Goal: Use online tool/utility: Utilize a website feature to perform a specific function

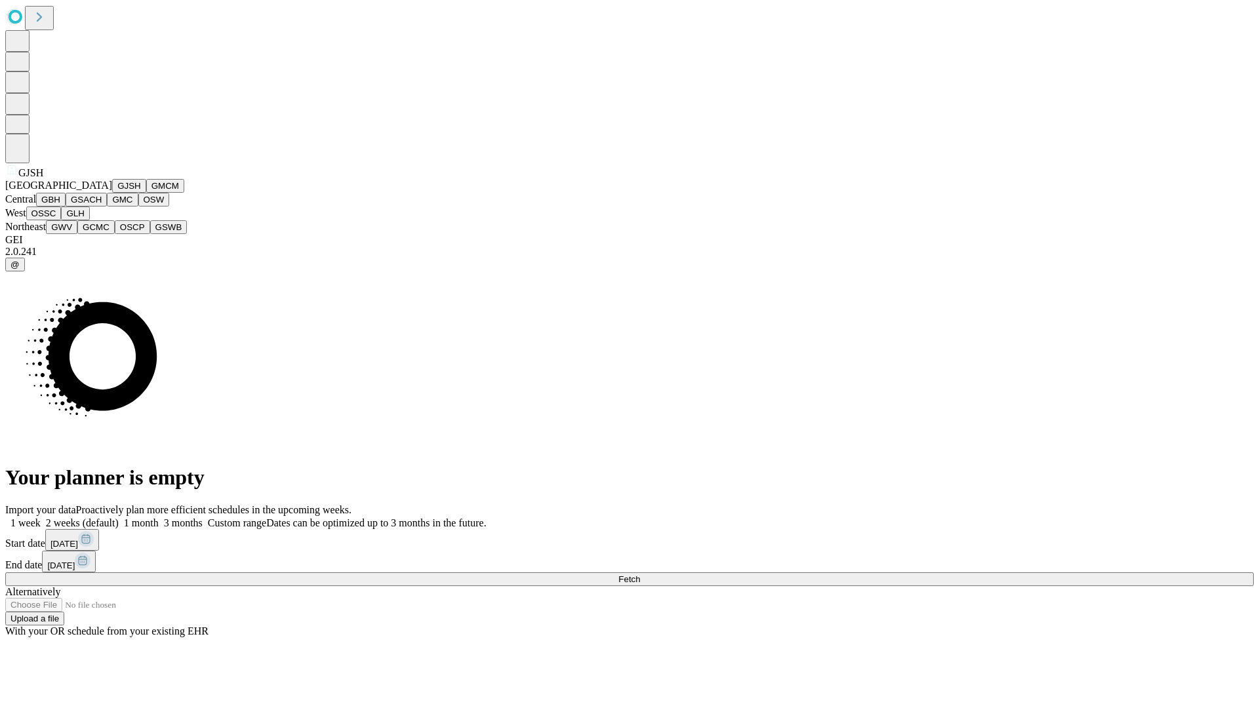
click at [112, 193] on button "GJSH" at bounding box center [129, 186] width 34 height 14
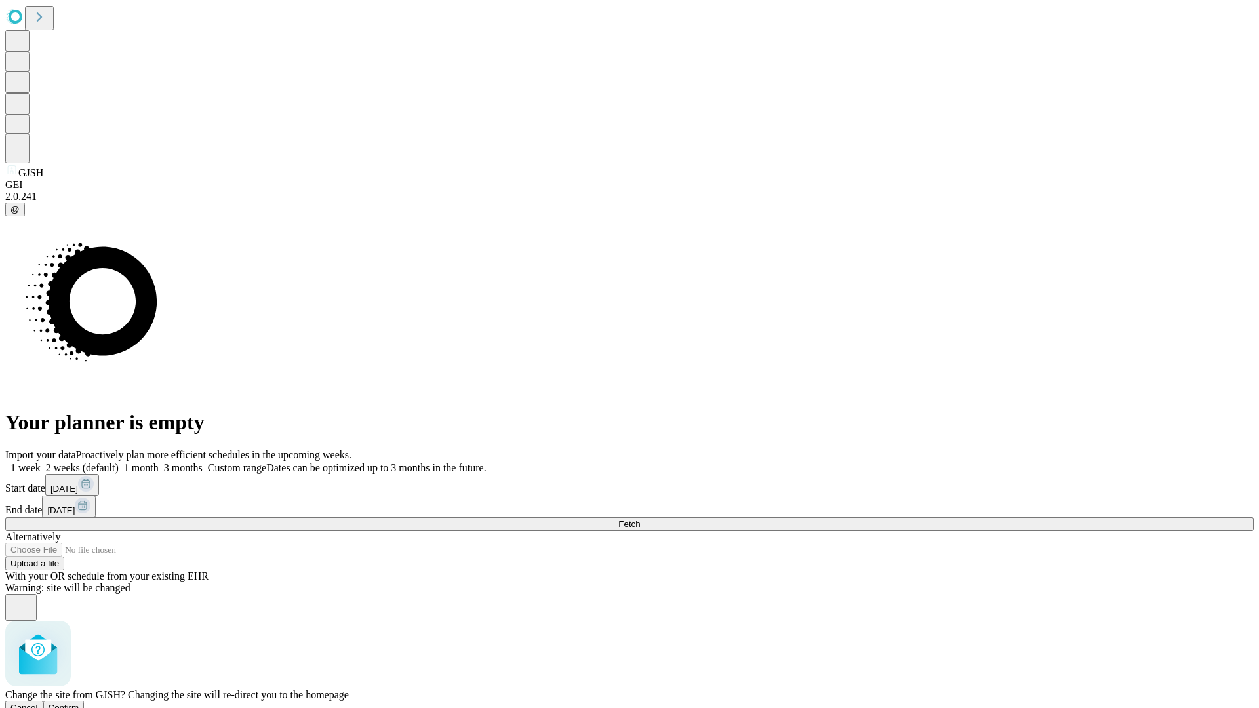
click at [79, 703] on span "Confirm" at bounding box center [64, 708] width 31 height 10
click at [159, 462] on label "1 month" at bounding box center [139, 467] width 40 height 11
click at [640, 519] on span "Fetch" at bounding box center [629, 524] width 22 height 10
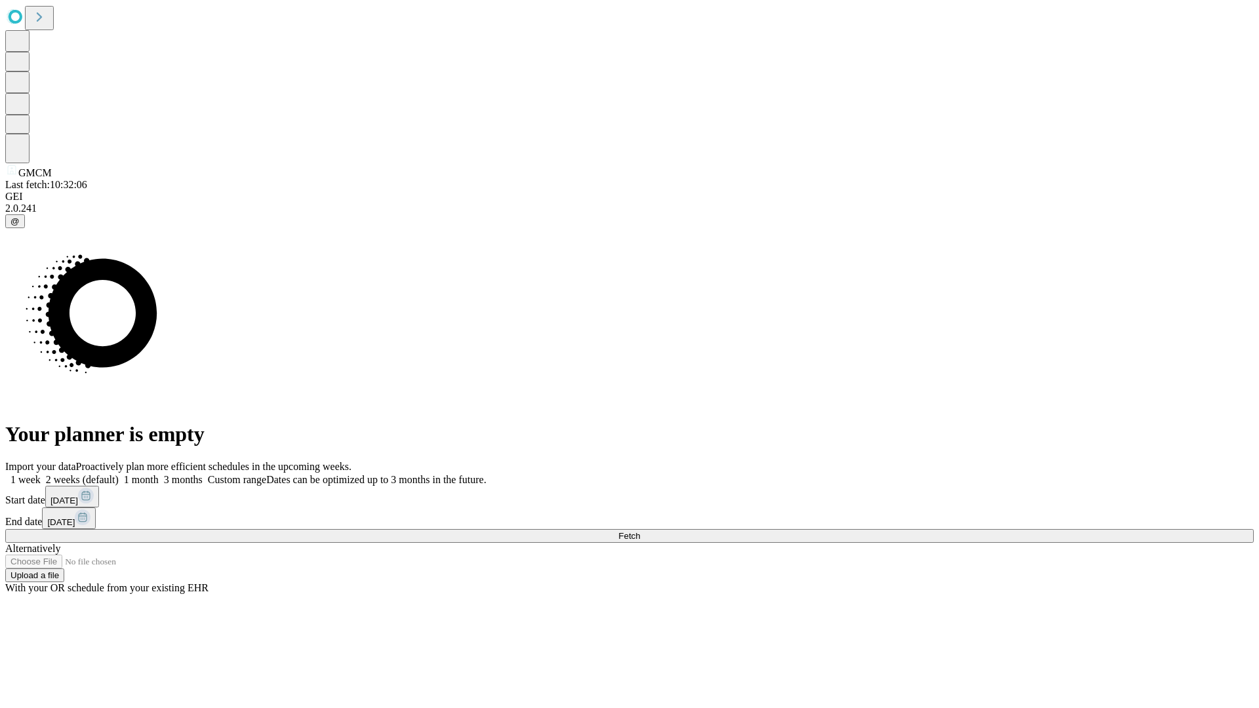
click at [159, 474] on label "1 month" at bounding box center [139, 479] width 40 height 11
click at [640, 531] on span "Fetch" at bounding box center [629, 536] width 22 height 10
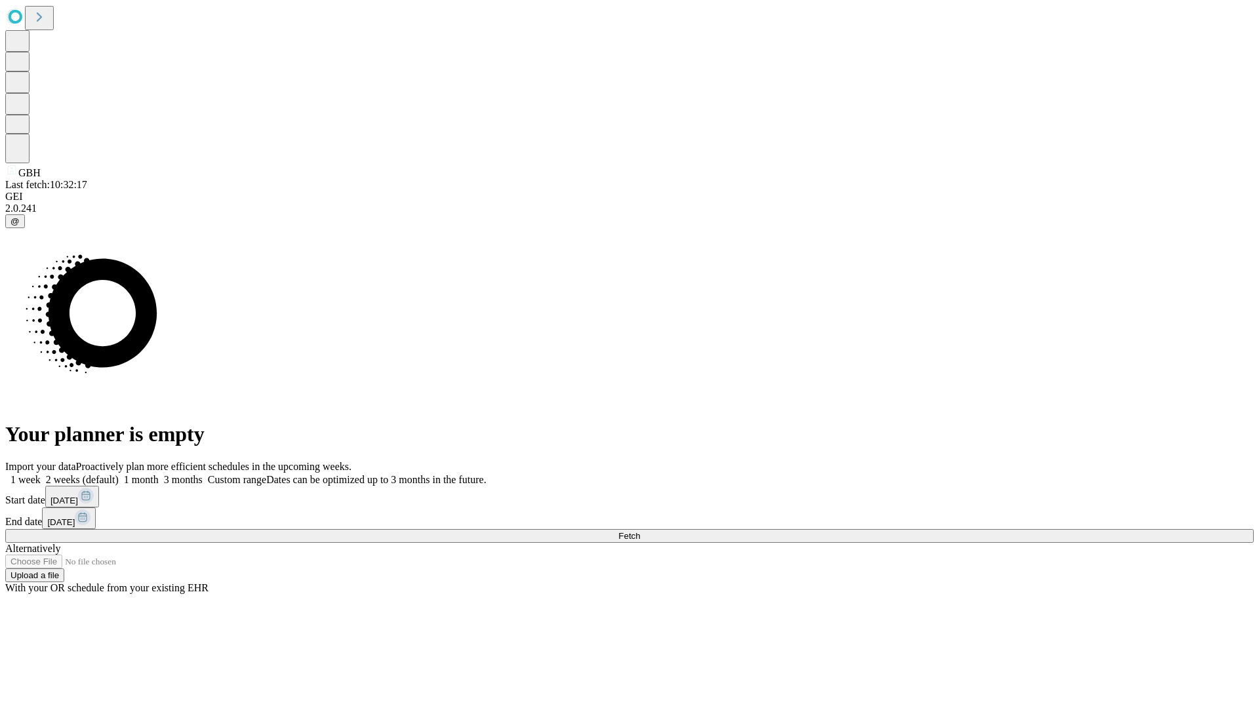
click at [159, 474] on label "1 month" at bounding box center [139, 479] width 40 height 11
click at [640, 531] on span "Fetch" at bounding box center [629, 536] width 22 height 10
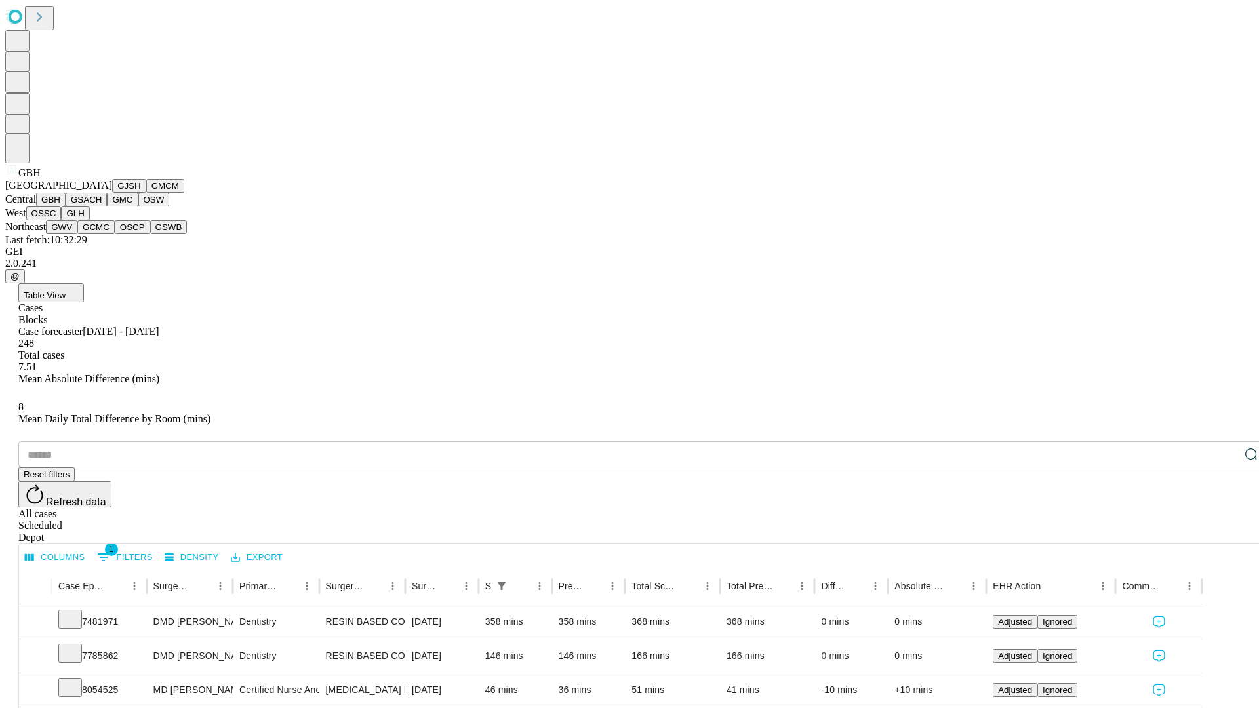
click at [102, 207] on button "GSACH" at bounding box center [86, 200] width 41 height 14
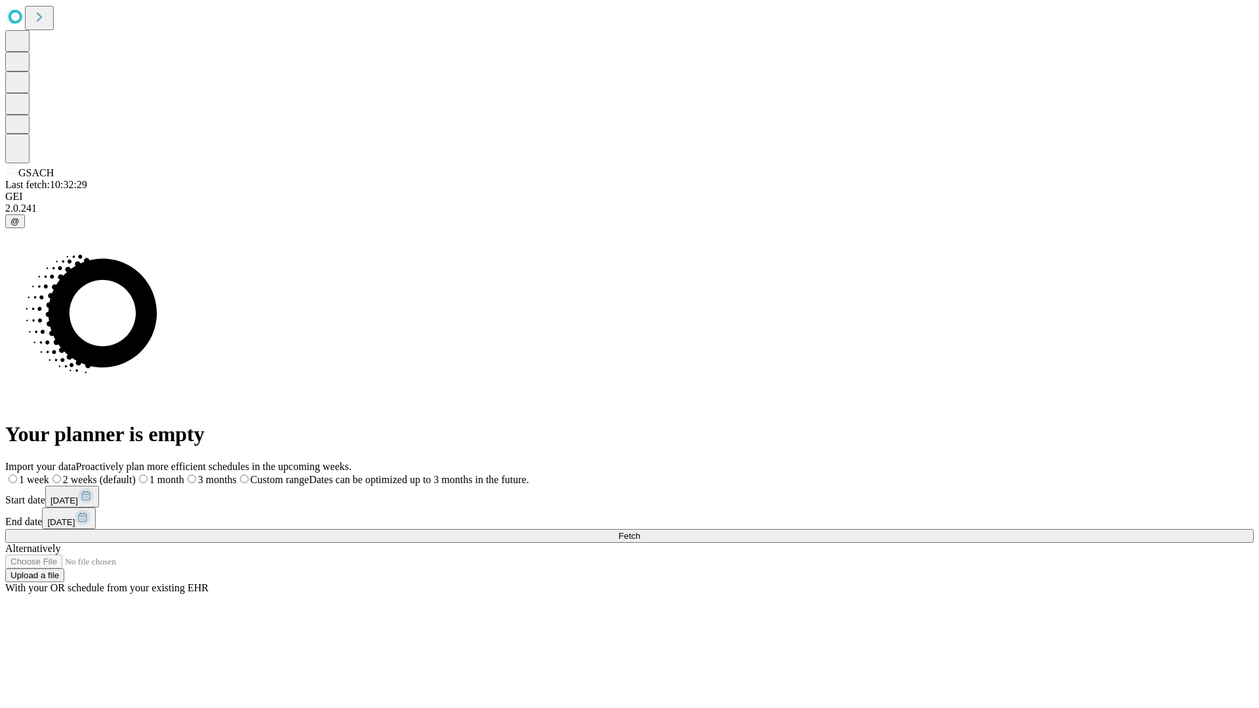
click at [184, 474] on label "1 month" at bounding box center [160, 479] width 49 height 11
click at [640, 531] on span "Fetch" at bounding box center [629, 536] width 22 height 10
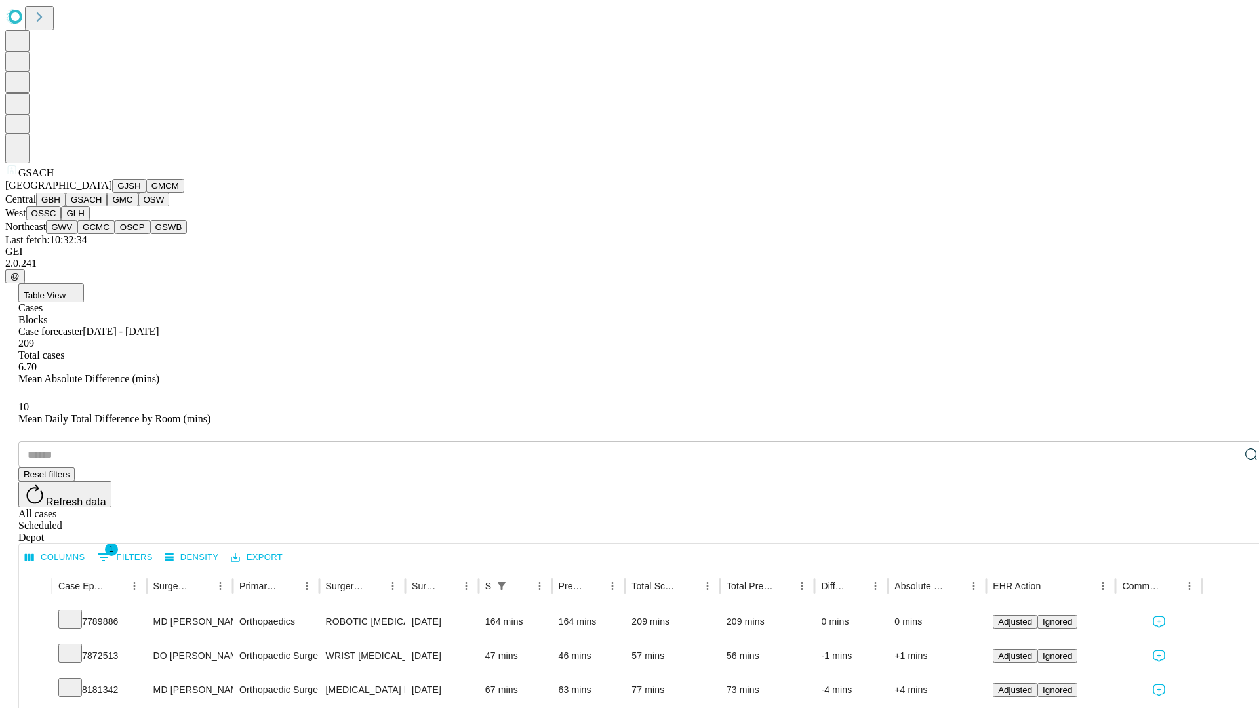
click at [107, 207] on button "GMC" at bounding box center [122, 200] width 31 height 14
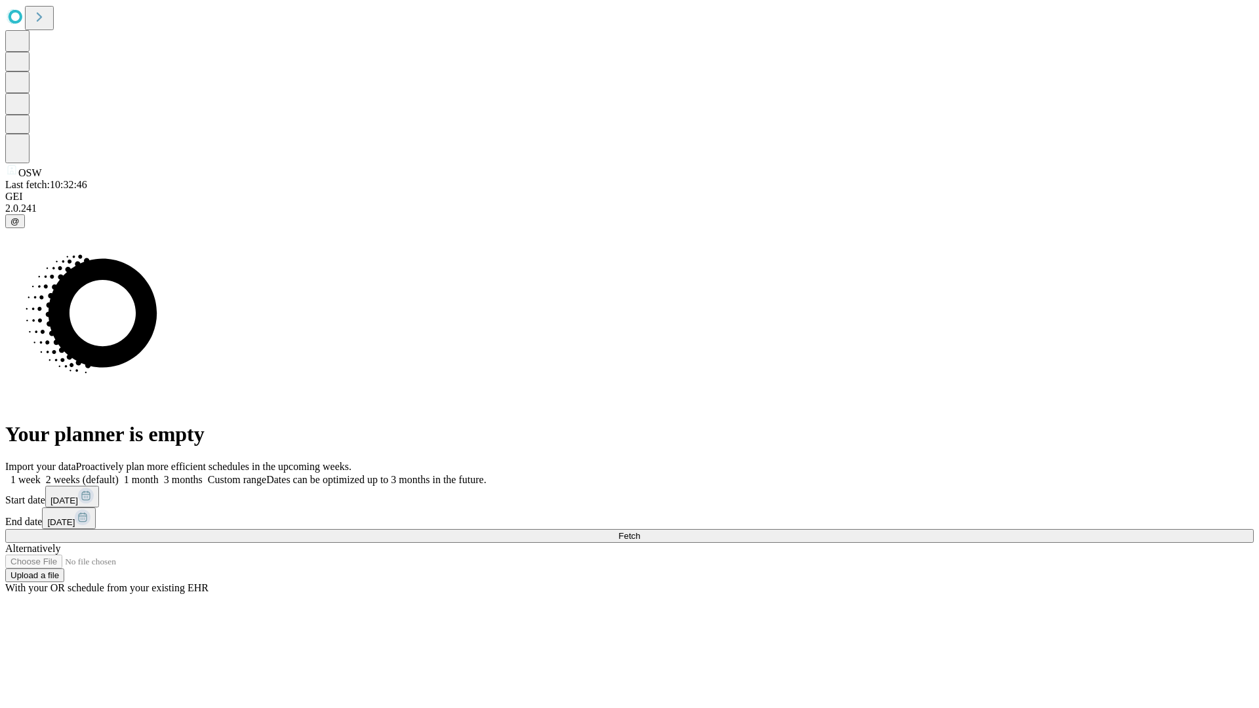
click at [640, 531] on span "Fetch" at bounding box center [629, 536] width 22 height 10
click at [159, 474] on label "1 month" at bounding box center [139, 479] width 40 height 11
click at [640, 531] on span "Fetch" at bounding box center [629, 536] width 22 height 10
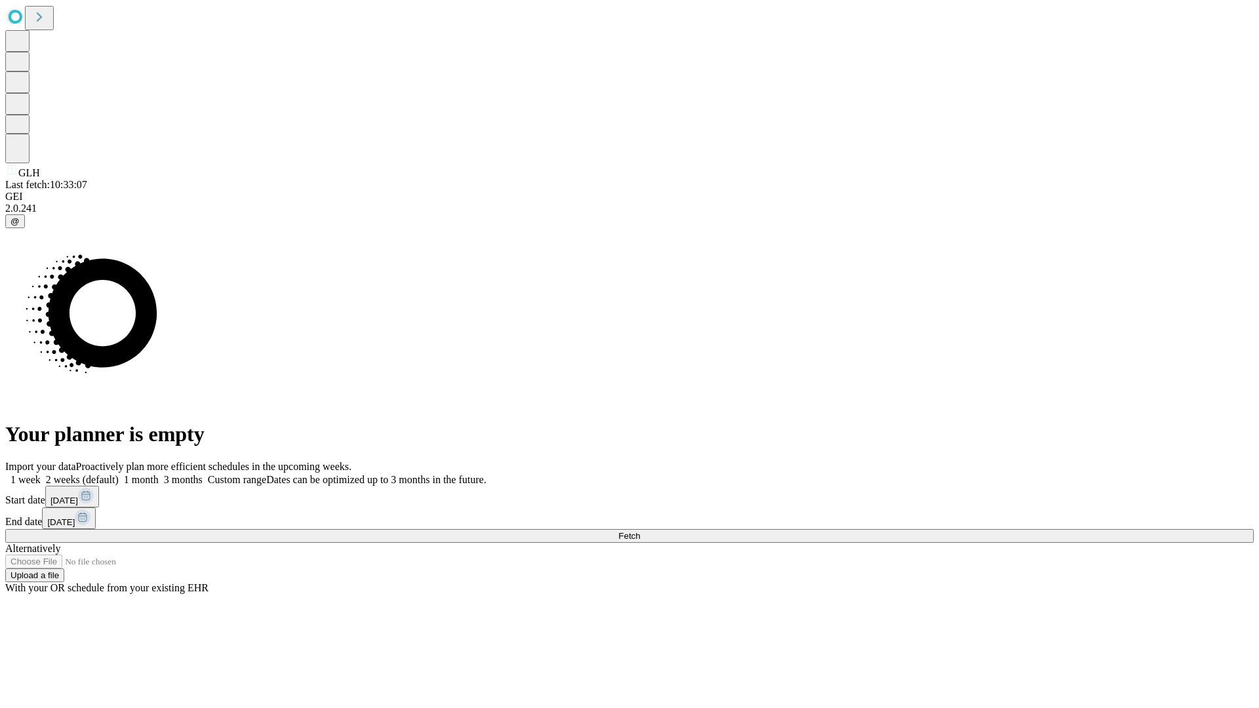
click at [159, 474] on label "1 month" at bounding box center [139, 479] width 40 height 11
click at [640, 531] on span "Fetch" at bounding box center [629, 536] width 22 height 10
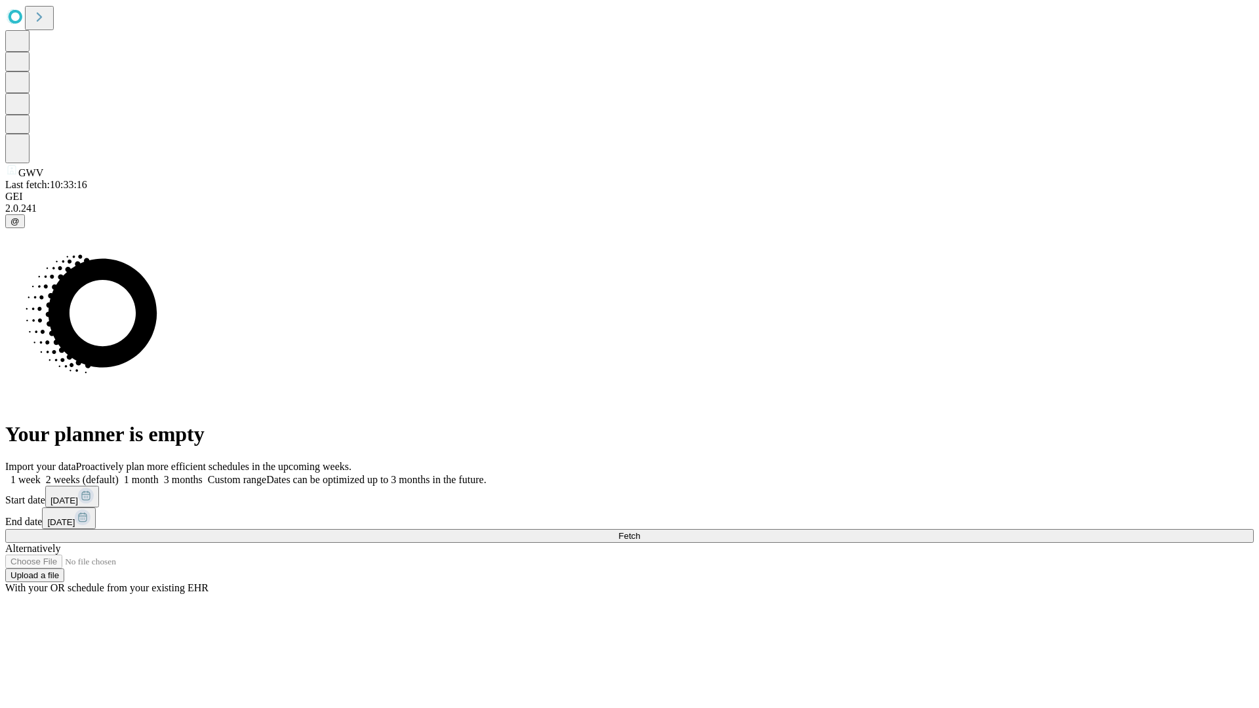
click at [159, 474] on label "1 month" at bounding box center [139, 479] width 40 height 11
click at [640, 531] on span "Fetch" at bounding box center [629, 536] width 22 height 10
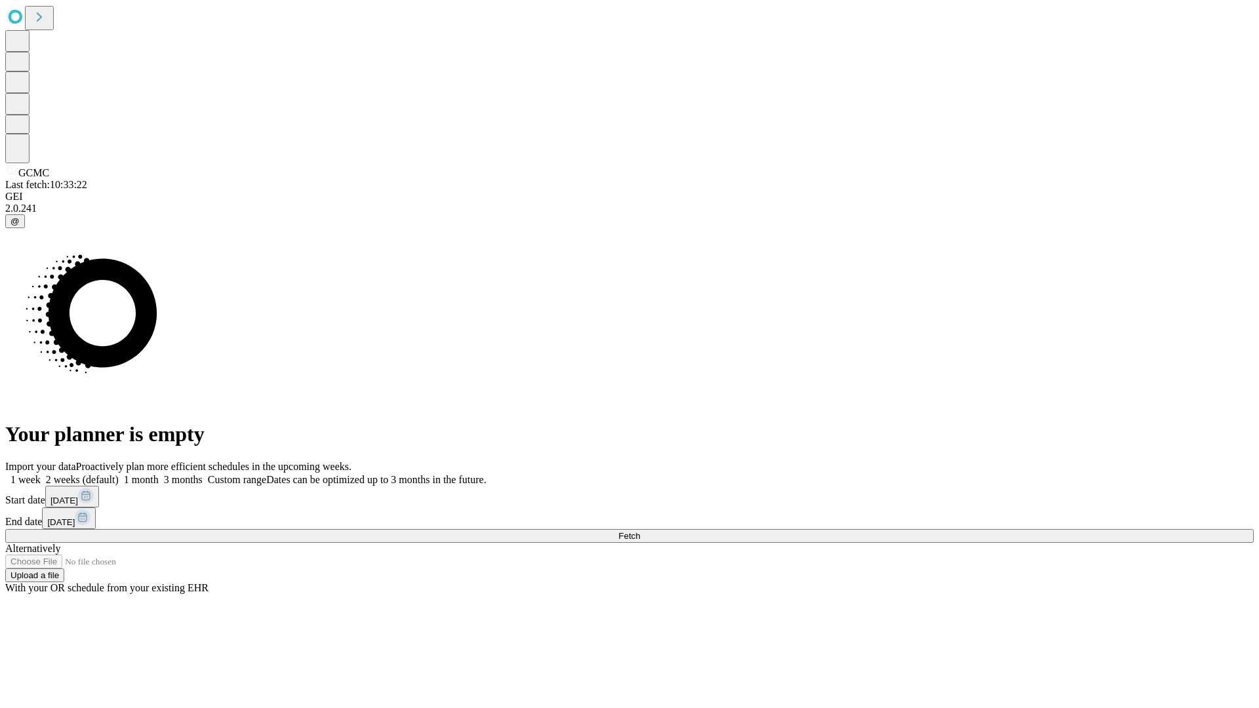
click at [159, 474] on label "1 month" at bounding box center [139, 479] width 40 height 11
click at [640, 531] on span "Fetch" at bounding box center [629, 536] width 22 height 10
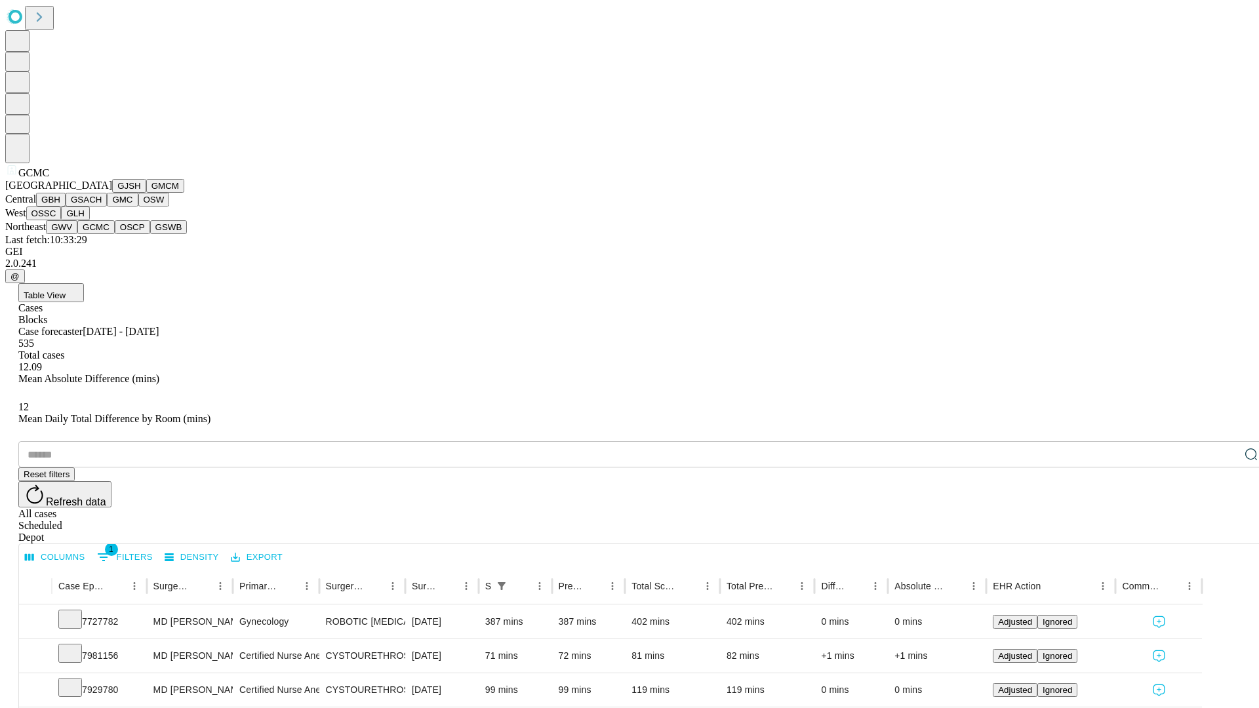
click at [115, 234] on button "OSCP" at bounding box center [132, 227] width 35 height 14
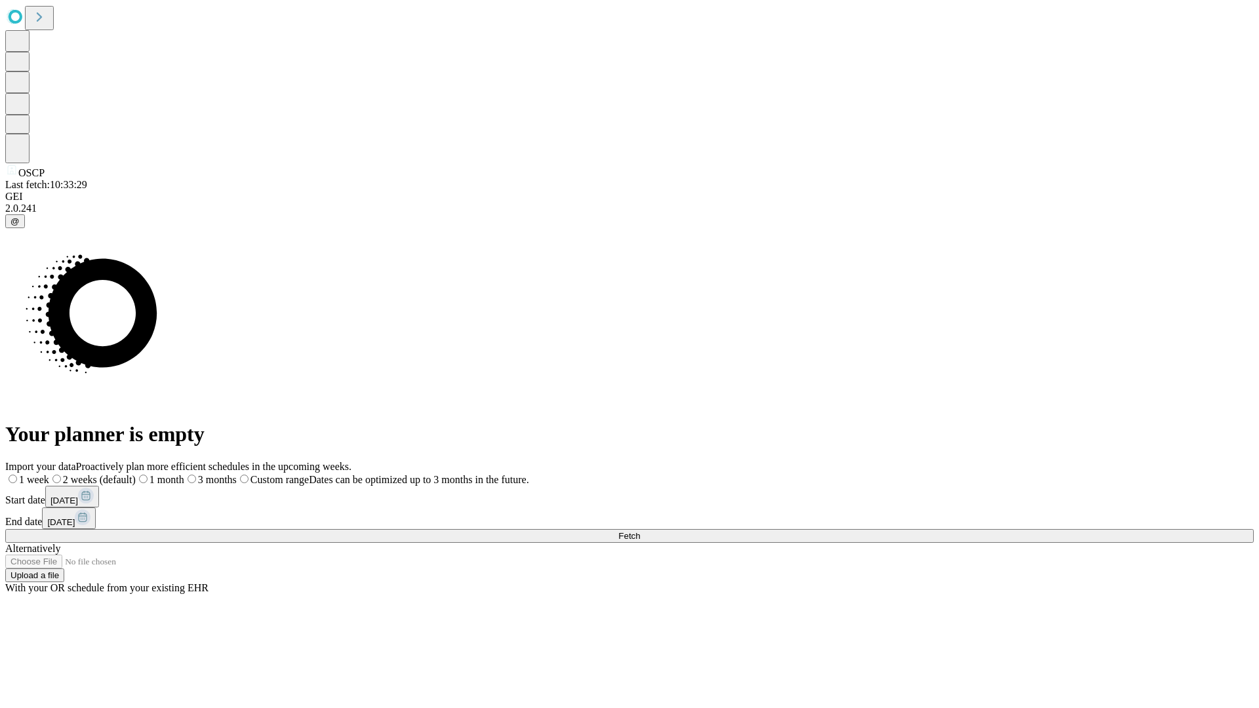
click at [184, 474] on label "1 month" at bounding box center [160, 479] width 49 height 11
click at [640, 531] on span "Fetch" at bounding box center [629, 536] width 22 height 10
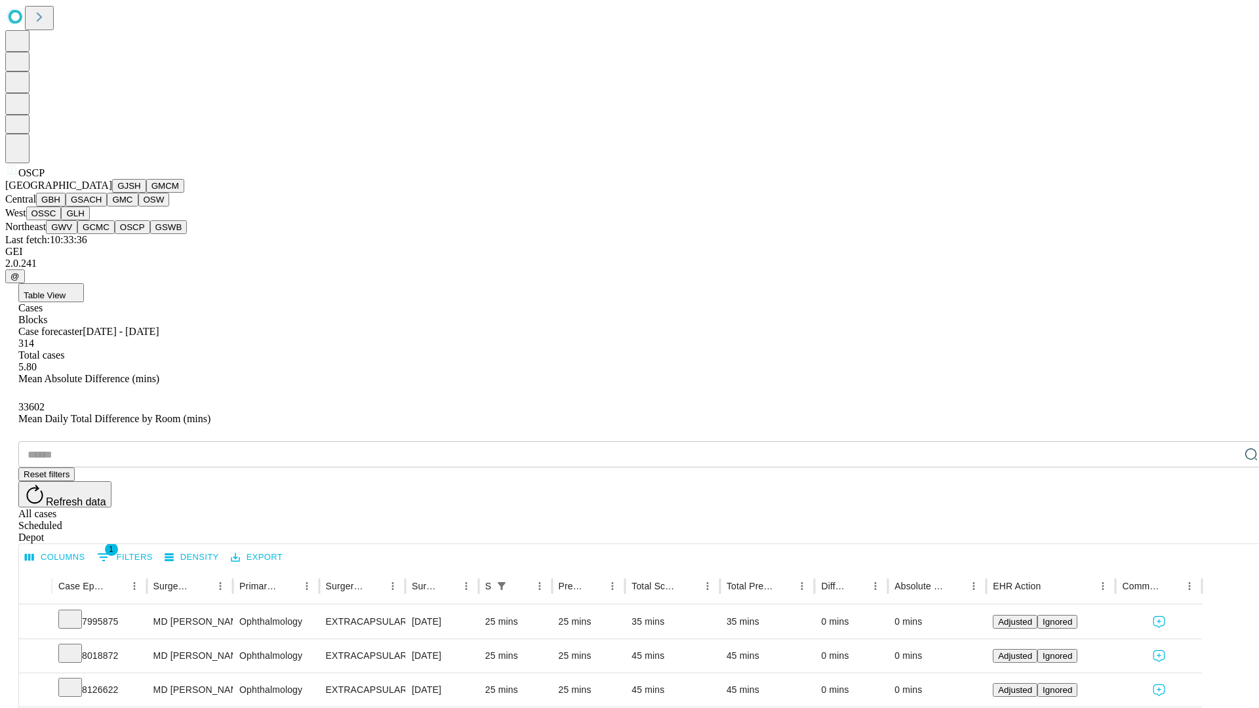
click at [150, 234] on button "GSWB" at bounding box center [168, 227] width 37 height 14
